Goal: Navigation & Orientation: Find specific page/section

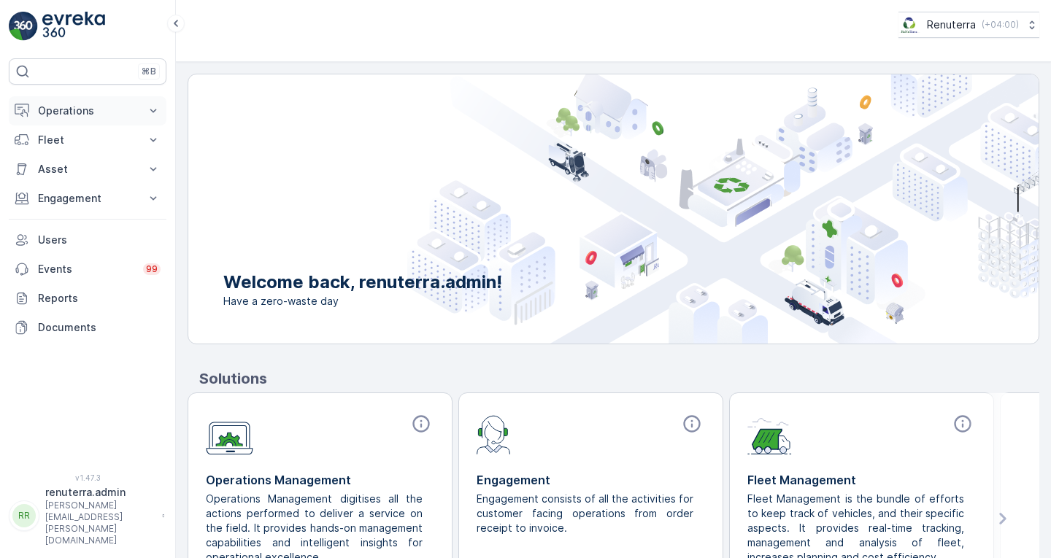
click at [76, 113] on p "Operations" at bounding box center [87, 111] width 99 height 15
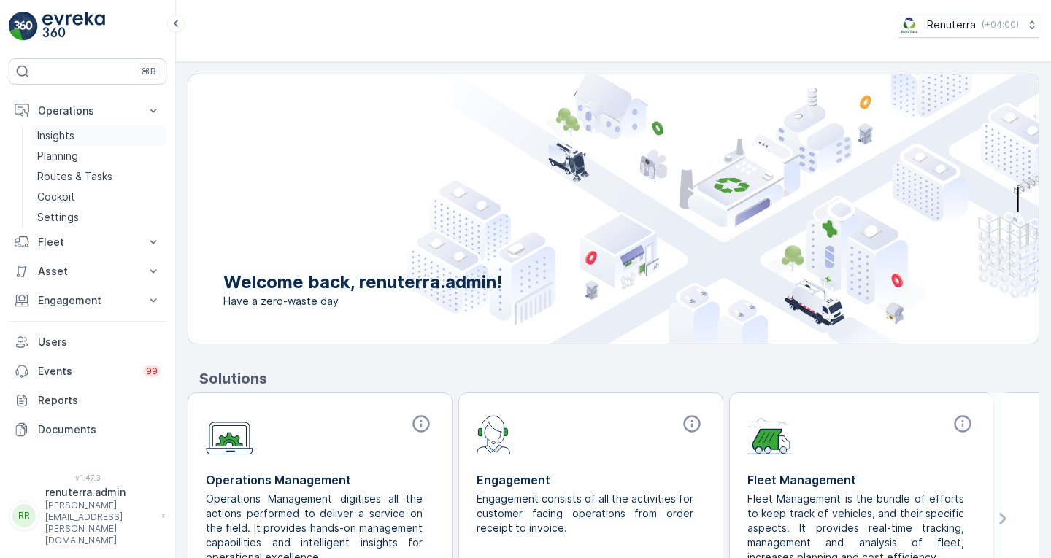
click at [73, 136] on p "Insights" at bounding box center [55, 135] width 37 height 15
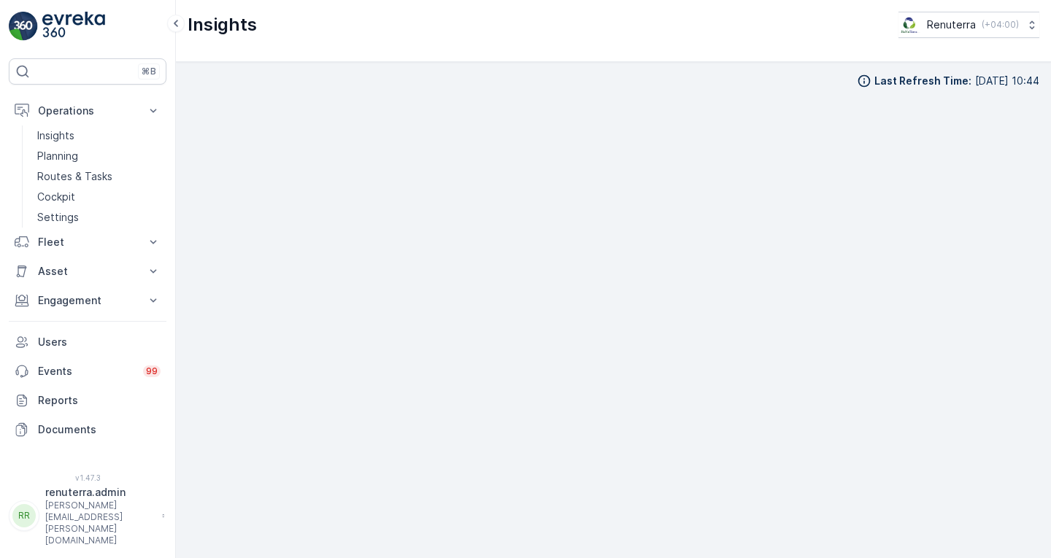
scroll to position [11, 0]
click at [74, 174] on p "Routes & Tasks" at bounding box center [74, 176] width 75 height 15
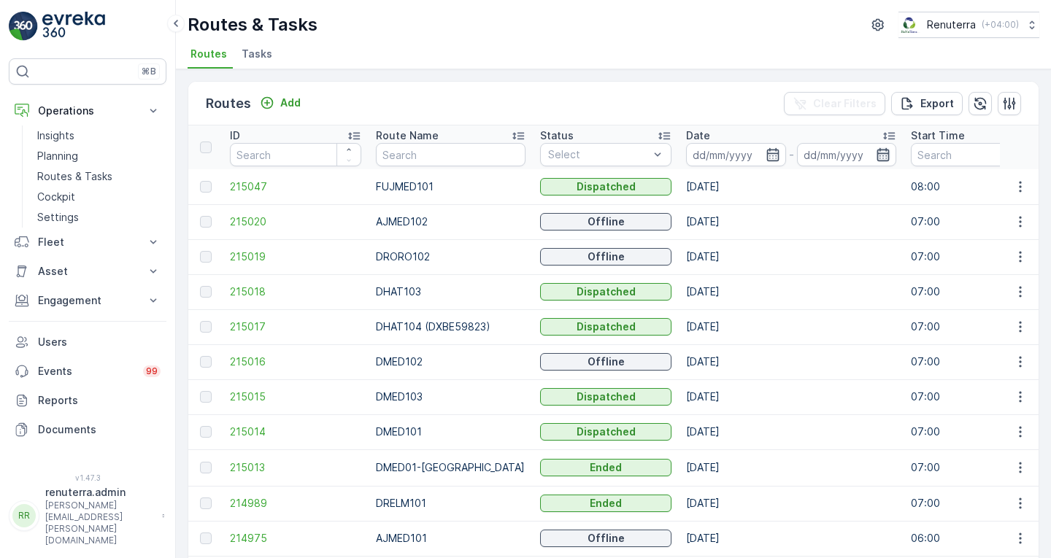
click at [876, 156] on icon "button" at bounding box center [883, 154] width 15 height 15
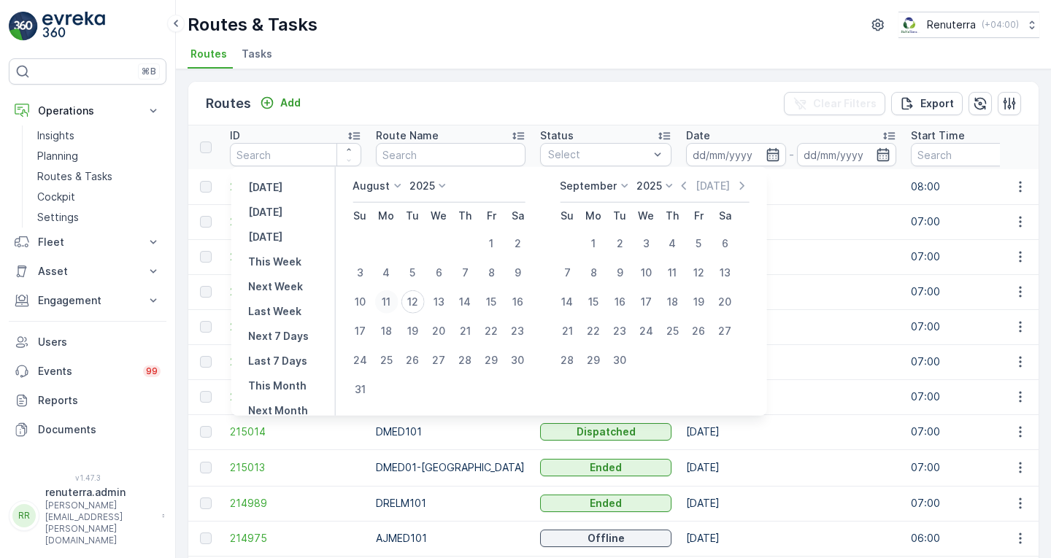
click at [398, 300] on div "11" at bounding box center [385, 302] width 23 height 23
type input "[DATE]"
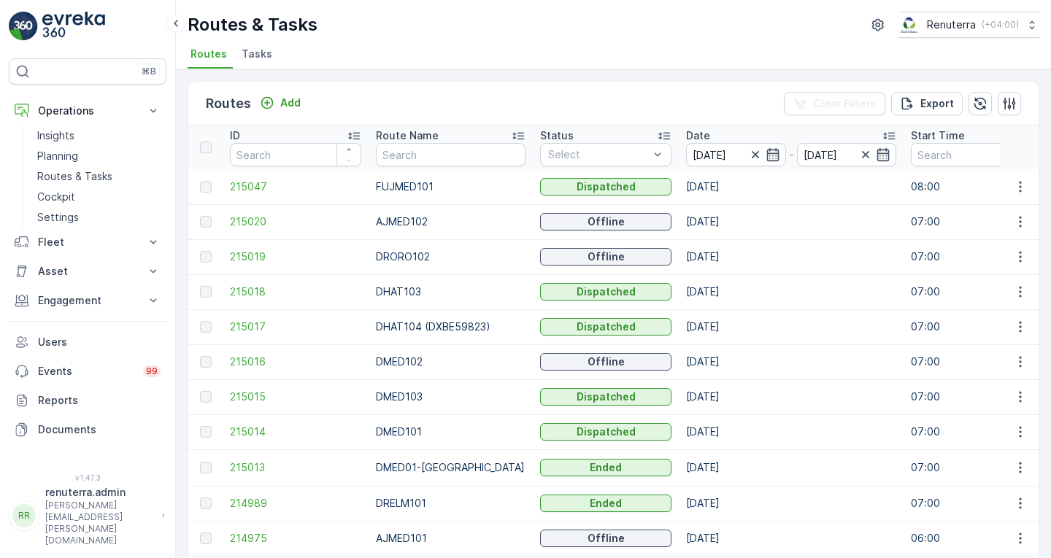
click at [808, 233] on td "[DATE]" at bounding box center [791, 221] width 225 height 35
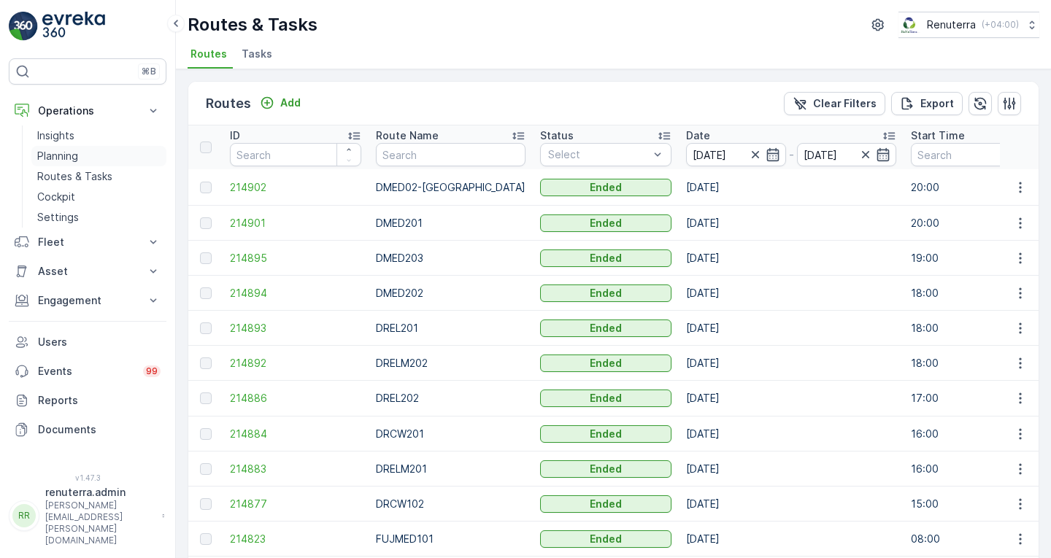
click at [156, 150] on link "Planning" at bounding box center [98, 156] width 135 height 20
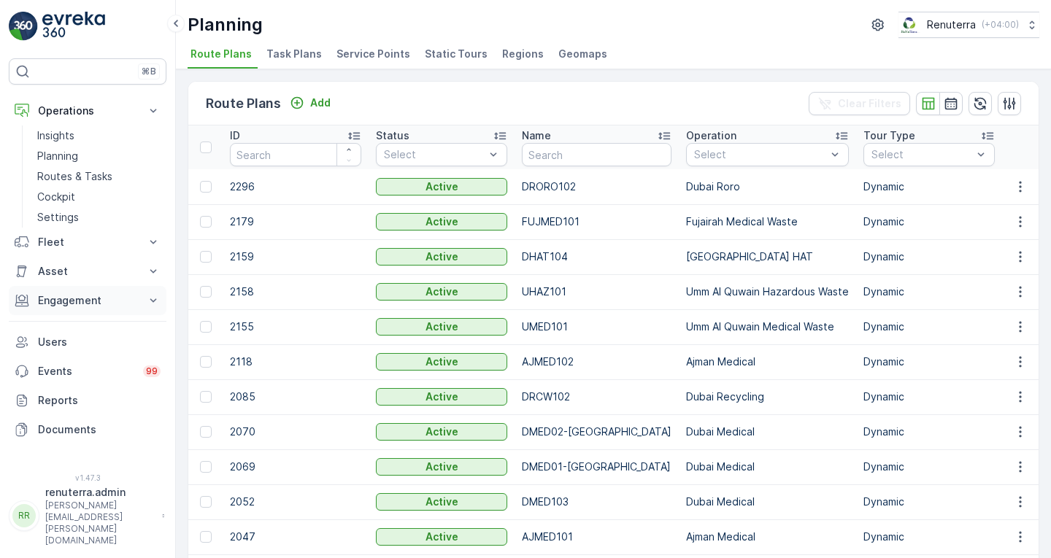
click at [77, 296] on p "Engagement" at bounding box center [87, 300] width 99 height 15
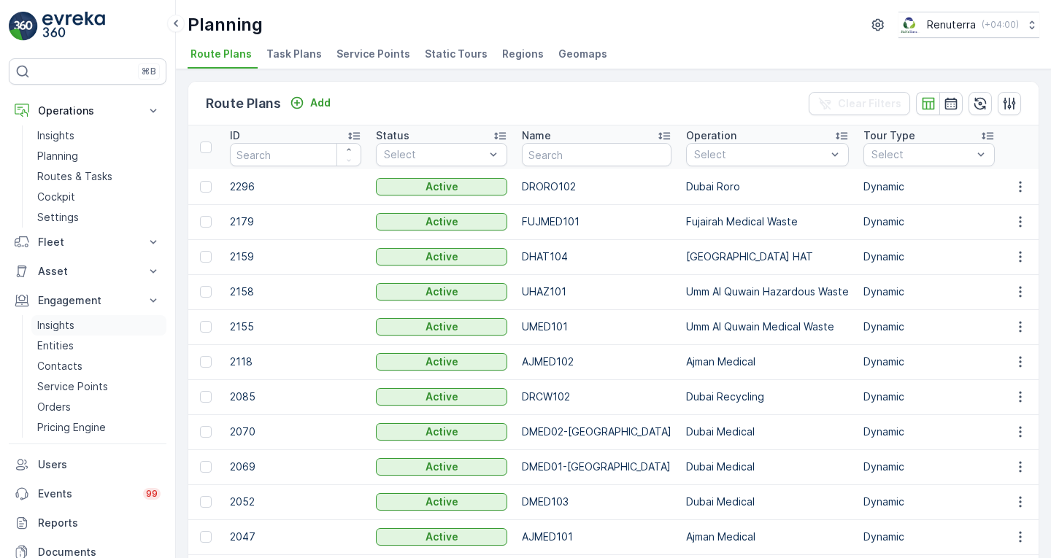
click at [79, 325] on link "Insights" at bounding box center [98, 325] width 135 height 20
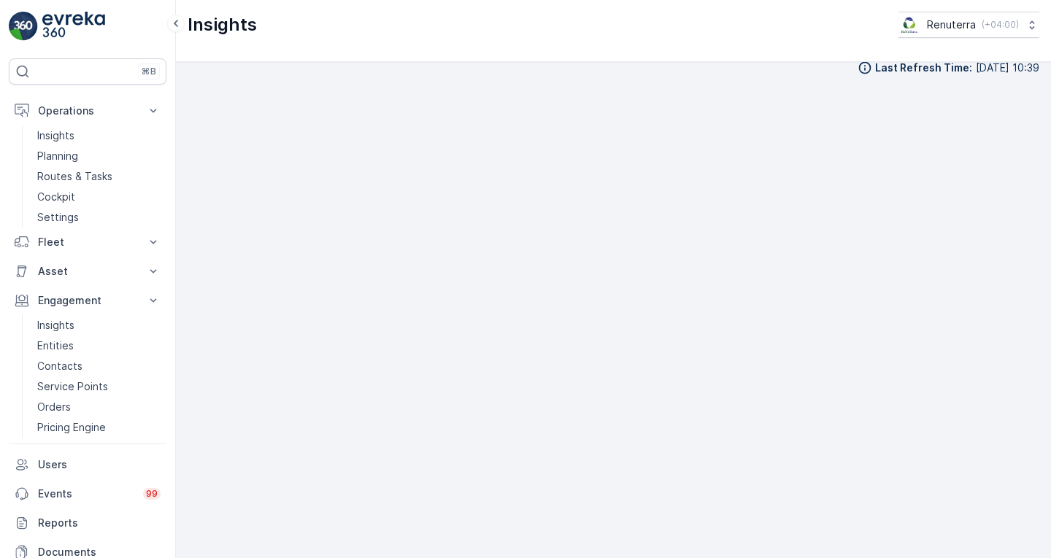
scroll to position [13, 0]
